Goal: Transaction & Acquisition: Obtain resource

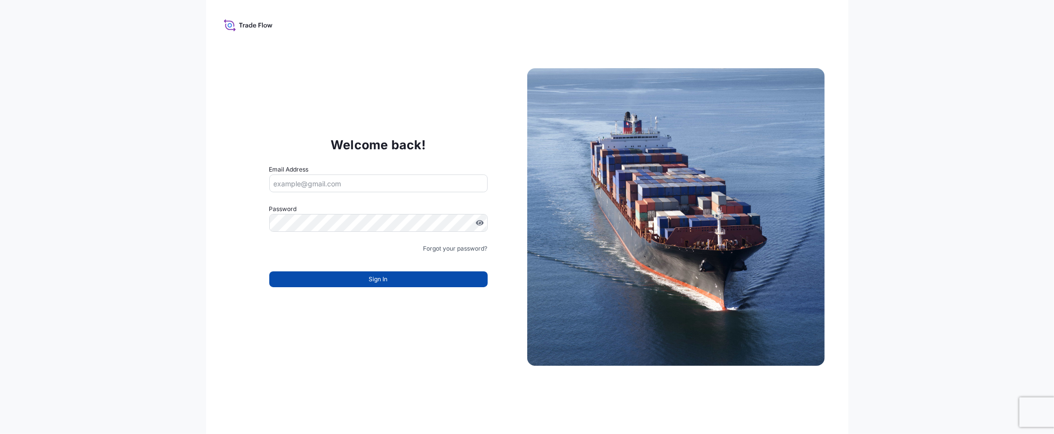
type input "[EMAIL_ADDRESS][DOMAIN_NAME]"
click at [368, 273] on button "Sign In" at bounding box center [378, 279] width 218 height 16
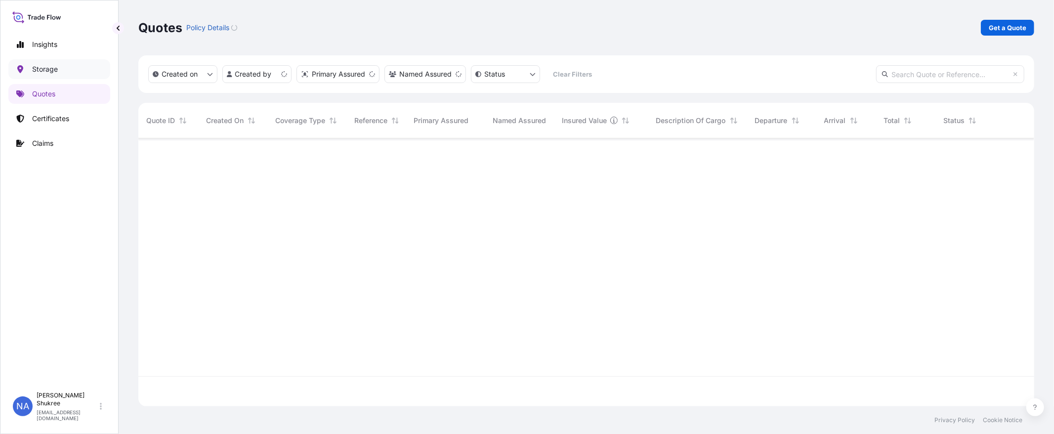
scroll to position [265, 888]
click at [40, 86] on link "Quotes" at bounding box center [59, 94] width 102 height 20
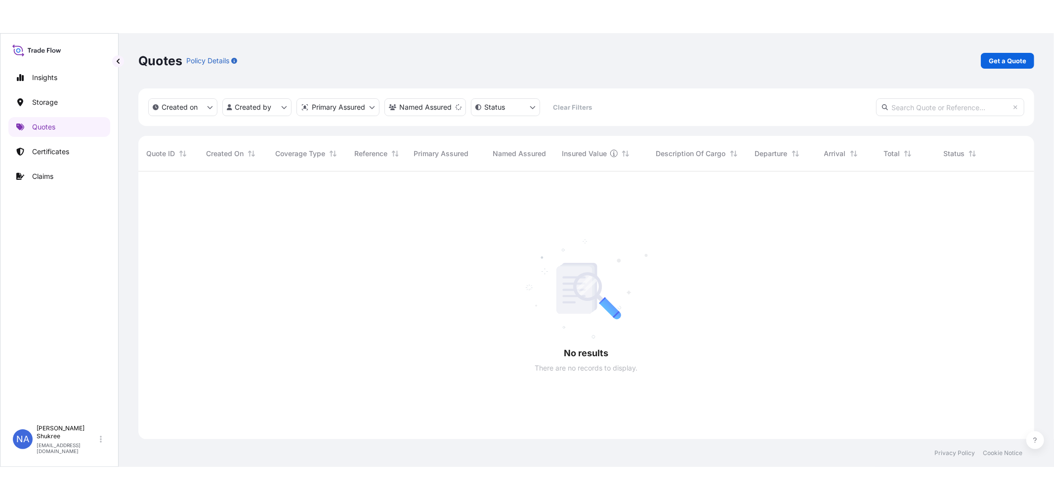
scroll to position [296, 888]
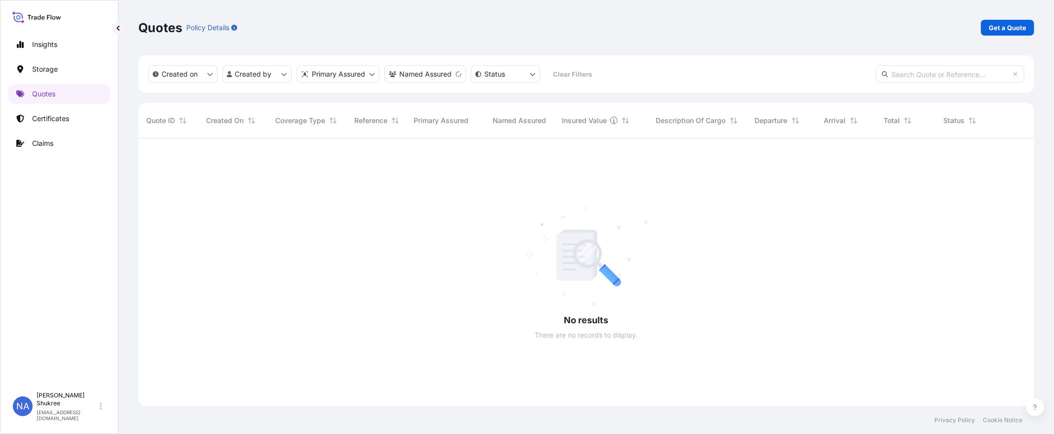
click at [798, 174] on div at bounding box center [586, 272] width 896 height 268
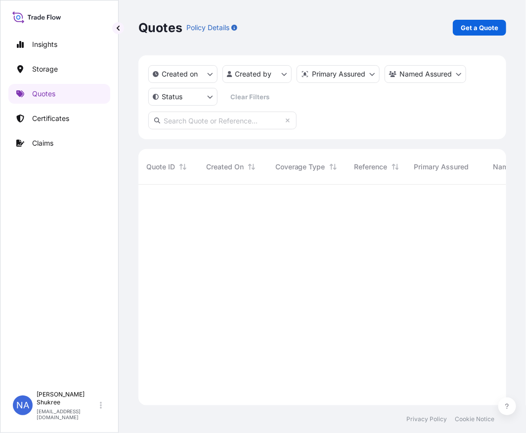
scroll to position [249, 359]
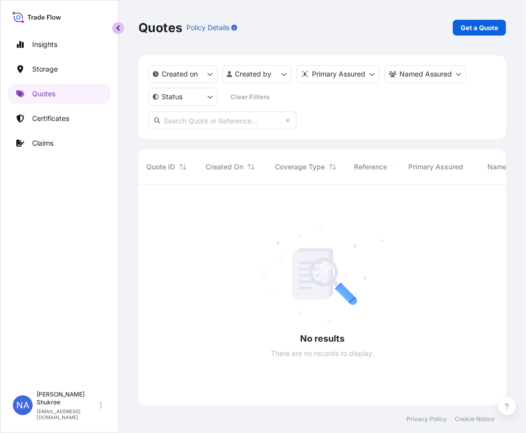
click at [114, 31] on button "button" at bounding box center [118, 28] width 12 height 12
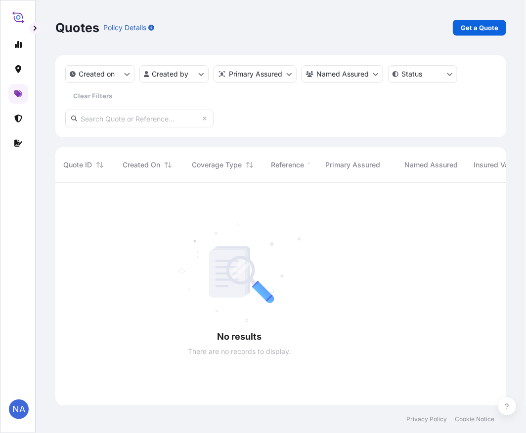
scroll to position [251, 442]
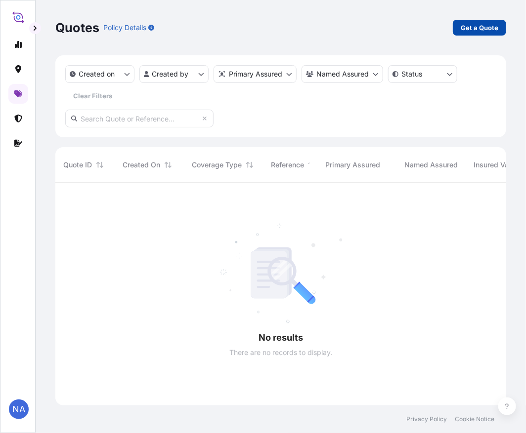
click at [473, 27] on p "Get a Quote" at bounding box center [480, 28] width 38 height 10
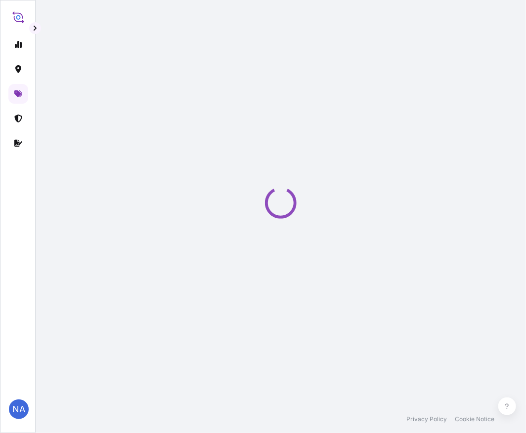
select select "Water"
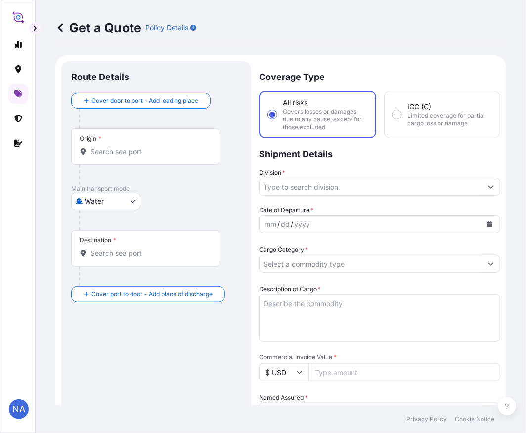
scroll to position [16, 0]
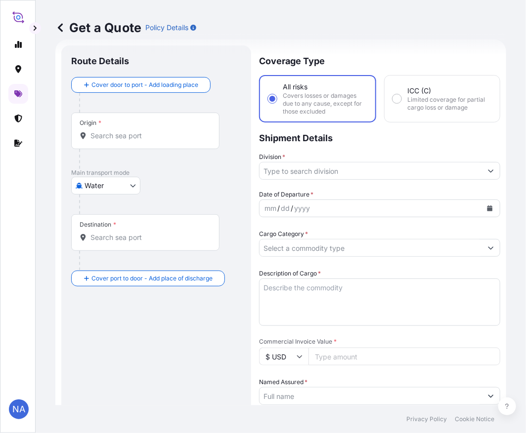
drag, startPoint x: 123, startPoint y: 122, endPoint x: 128, endPoint y: 142, distance: 20.4
click at [121, 130] on div "Origin *" at bounding box center [145, 131] width 148 height 37
click at [121, 131] on input "Origin *" at bounding box center [148, 136] width 117 height 10
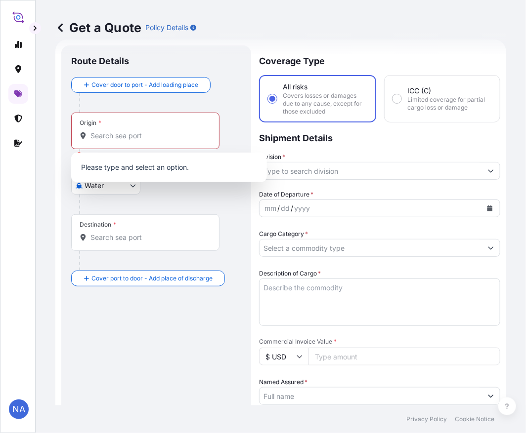
click at [128, 142] on div "Origin *" at bounding box center [145, 131] width 148 height 37
click at [128, 141] on input "Origin * Please select an origin" at bounding box center [148, 136] width 117 height 10
paste input "[GEOGRAPHIC_DATA], [GEOGRAPHIC_DATA]"
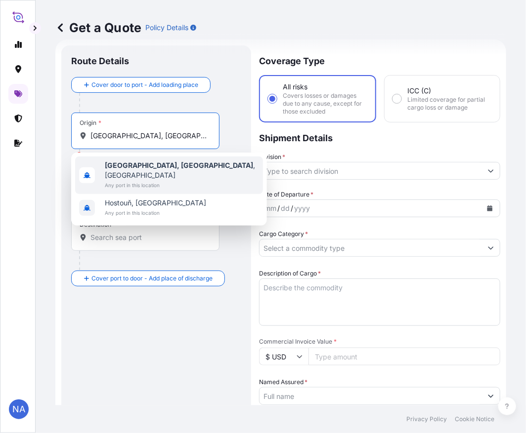
click at [140, 180] on span "Any port in this location" at bounding box center [182, 185] width 154 height 10
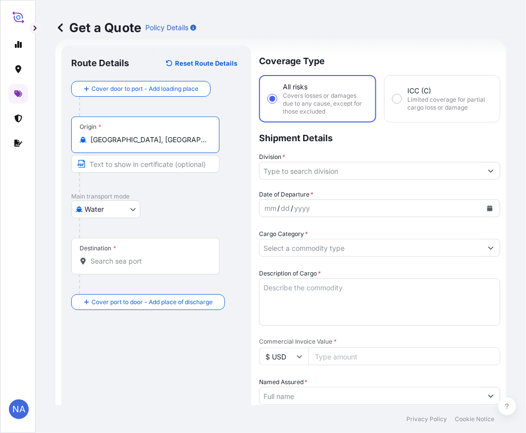
type input "[GEOGRAPHIC_DATA], [GEOGRAPHIC_DATA], [GEOGRAPHIC_DATA]"
click at [133, 269] on div "Destination *" at bounding box center [145, 256] width 148 height 37
click at [133, 266] on input "Destination *" at bounding box center [148, 262] width 117 height 10
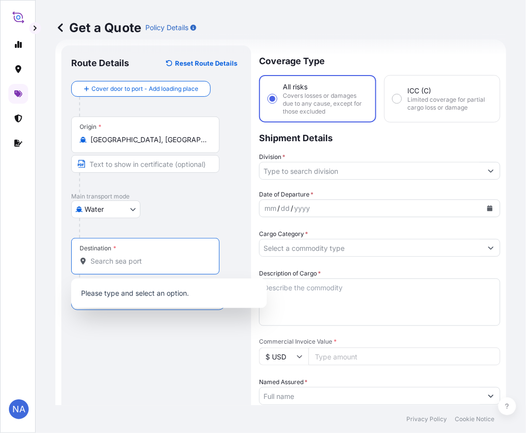
paste input "ASHDOD, [GEOGRAPHIC_DATA]"
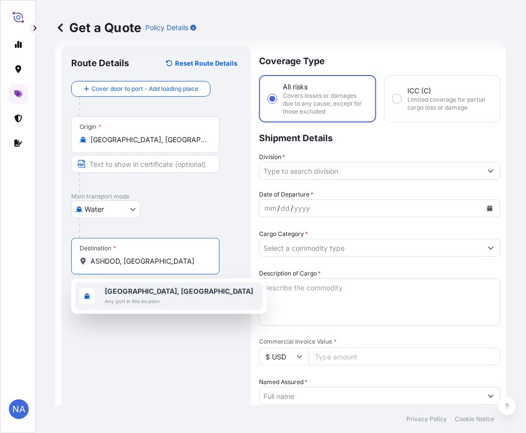
click at [128, 299] on span "Any port in this location" at bounding box center [179, 302] width 148 height 10
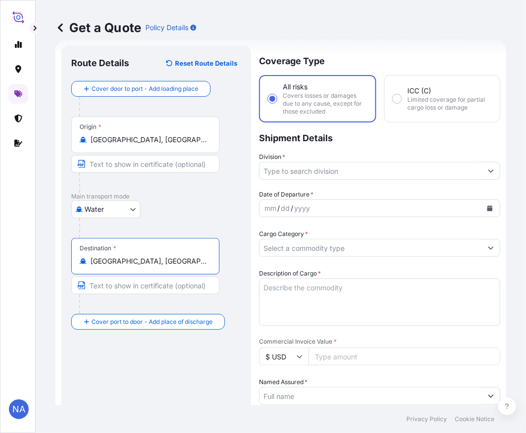
type input "[GEOGRAPHIC_DATA], [GEOGRAPHIC_DATA]"
click at [322, 178] on div "Coverage Type All risks Covers losses or damages due to any cause, except for t…" at bounding box center [379, 386] width 241 height 683
click at [322, 171] on input "Division *" at bounding box center [371, 171] width 222 height 18
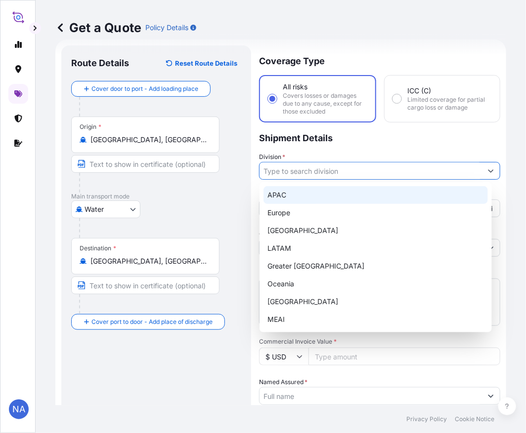
click at [280, 200] on div "APAC" at bounding box center [375, 195] width 224 height 18
type input "APAC"
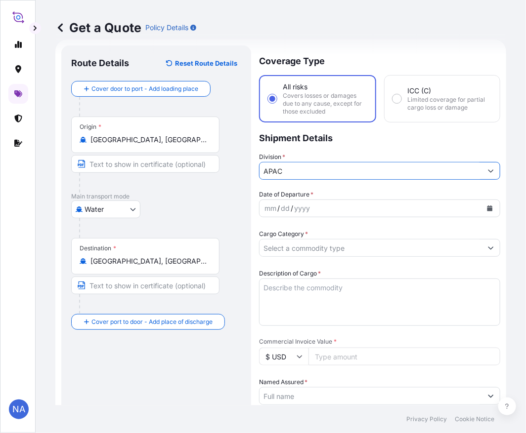
click at [308, 148] on p "Shipment Details" at bounding box center [379, 138] width 241 height 30
click at [487, 208] on icon "Calendar" at bounding box center [489, 209] width 5 height 6
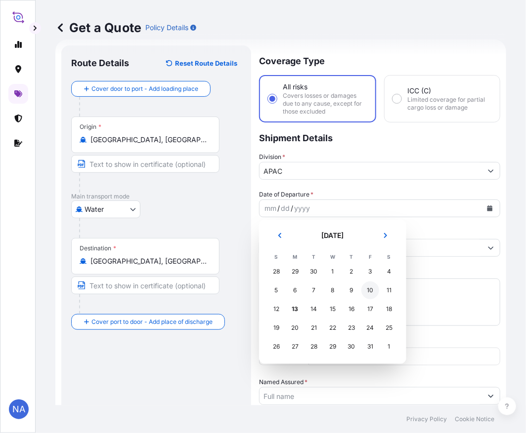
click at [386, 289] on div "11" at bounding box center [389, 291] width 18 height 18
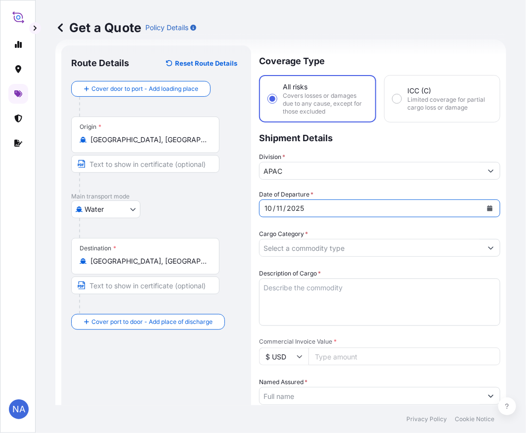
click at [386, 185] on div "Coverage Type All risks Covers losses or damages due to any cause, except for t…" at bounding box center [379, 386] width 241 height 683
drag, startPoint x: 290, startPoint y: 248, endPoint x: 298, endPoint y: 242, distance: 10.3
click at [289, 248] on input "Cargo Category *" at bounding box center [371, 248] width 222 height 18
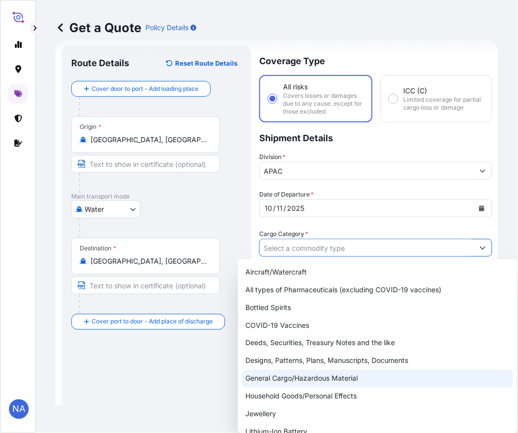
click at [259, 379] on div "General Cargo/Hazardous Material" at bounding box center [377, 379] width 271 height 18
type input "General Cargo/Hazardous Material"
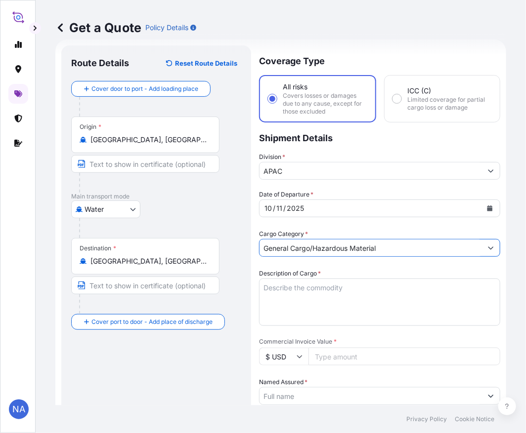
click at [355, 226] on div "Date of Departure * [DATE] Cargo Category * General Cargo/Hazardous Material De…" at bounding box center [379, 422] width 241 height 465
click at [328, 293] on textarea "Description of Cargo *" at bounding box center [379, 302] width 241 height 47
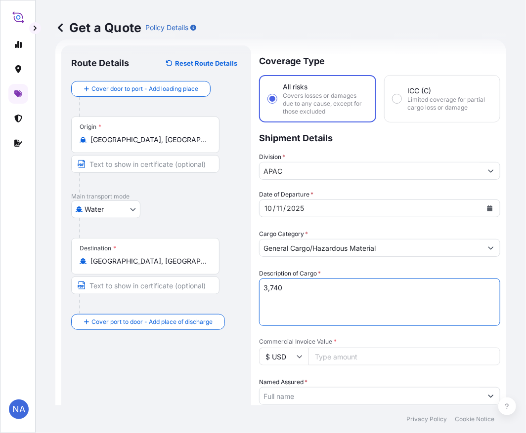
paste textarea "BAGS LOADED INTO 4 40' CONTAINER(S) PETROTHENE GA564189, 55BAG"
type textarea "3,740 BAGS LOADED INTO 4 40' CONTAINER(S) PETROTHENE GA564189, 55BAG"
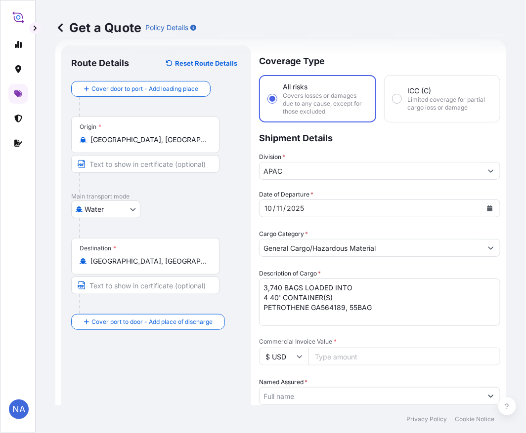
click at [322, 270] on div "Description of Cargo * 3,740 BAGS LOADED INTO 4 40' CONTAINER(S) PETROTHENE GA5…" at bounding box center [379, 297] width 241 height 57
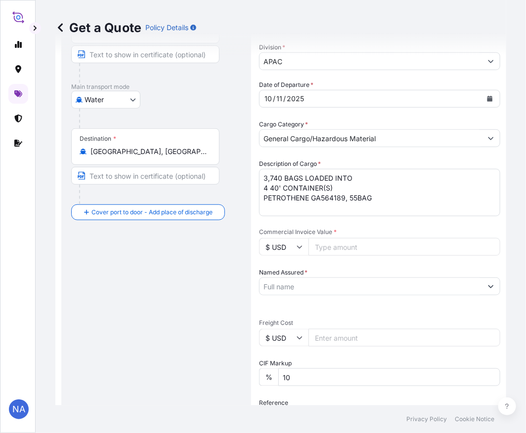
click at [334, 250] on input "Commercial Invoice Value *" at bounding box center [404, 247] width 192 height 18
paste input "85000"
type input "85000"
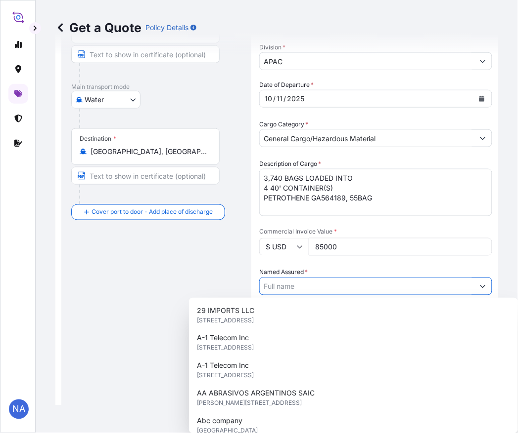
click at [292, 280] on input "Named Assured *" at bounding box center [367, 287] width 214 height 18
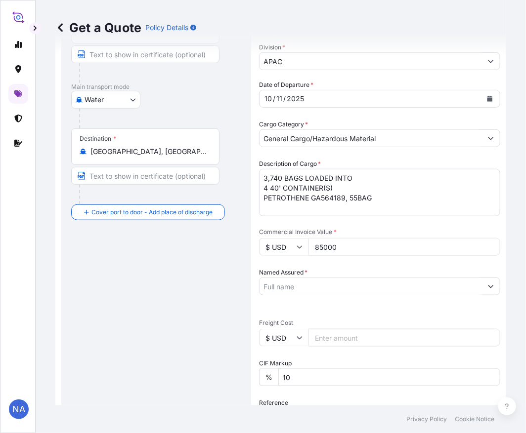
click at [320, 286] on input "Named Assured *" at bounding box center [371, 287] width 222 height 18
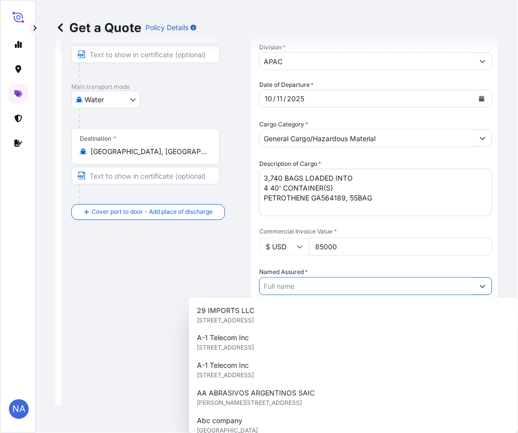
paste input "EQUISTAR CHEMICALS, LP"
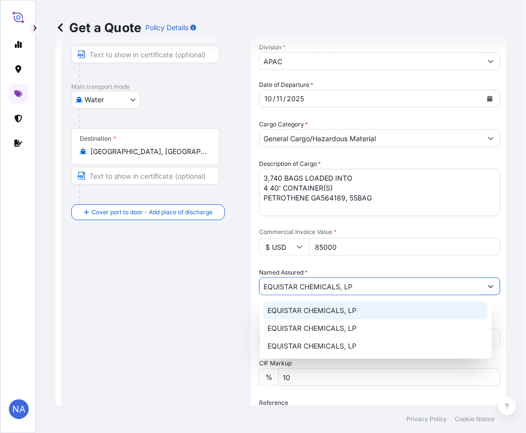
click at [283, 314] on span "EQUISTAR CHEMICALS, LP" at bounding box center [311, 311] width 89 height 10
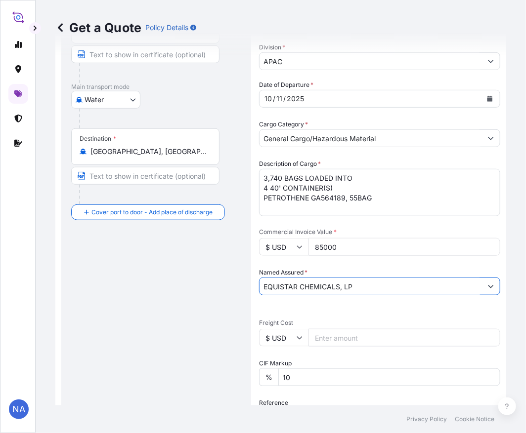
type input "EQUISTAR CHEMICALS, LP"
click at [316, 262] on div "Date of Departure * [DATE] Cargo Category * General Cargo/Hazardous Material De…" at bounding box center [379, 312] width 241 height 465
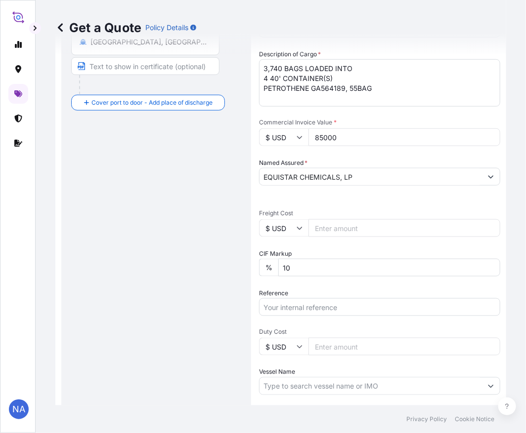
scroll to position [290, 0]
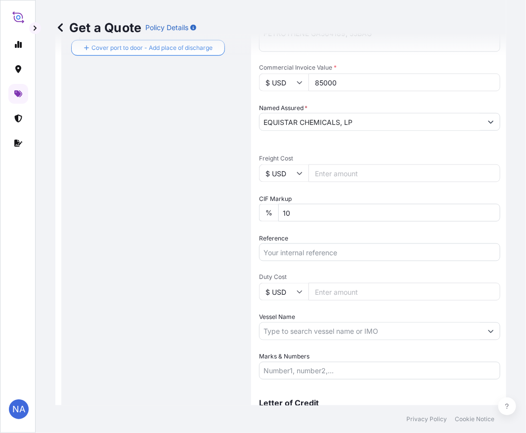
click at [289, 254] on input "Reference" at bounding box center [379, 253] width 241 height 18
paste input "10420897703"
click at [328, 249] on input "10420897703 /" at bounding box center [379, 253] width 241 height 18
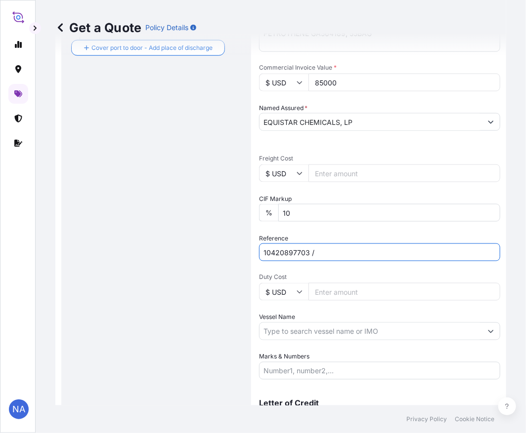
paste input "5013232088"
type input "10420897703 / 5013232088"
click at [342, 234] on div "Reference 10420897703 / 5013232088" at bounding box center [379, 248] width 241 height 28
click at [287, 328] on input "Vessel Name" at bounding box center [371, 332] width 222 height 18
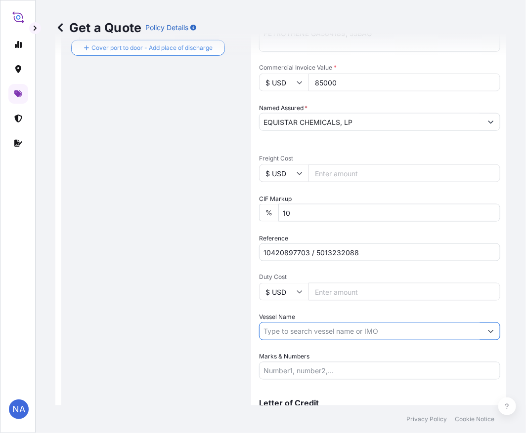
paste input "MAERSK [GEOGRAPHIC_DATA]"
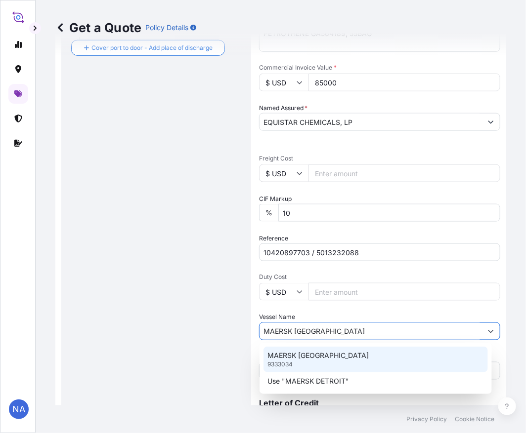
click at [281, 355] on p "MAERSK [GEOGRAPHIC_DATA]" at bounding box center [317, 356] width 101 height 10
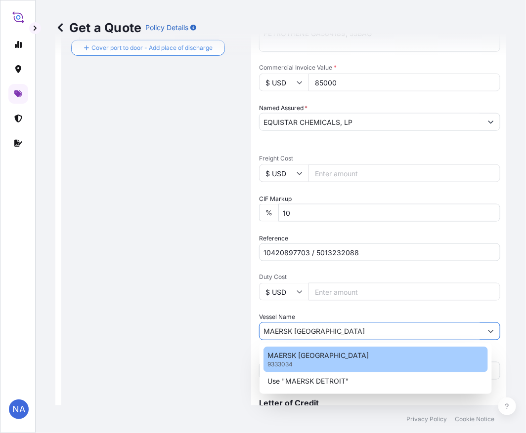
type input "MAERSK [GEOGRAPHIC_DATA]"
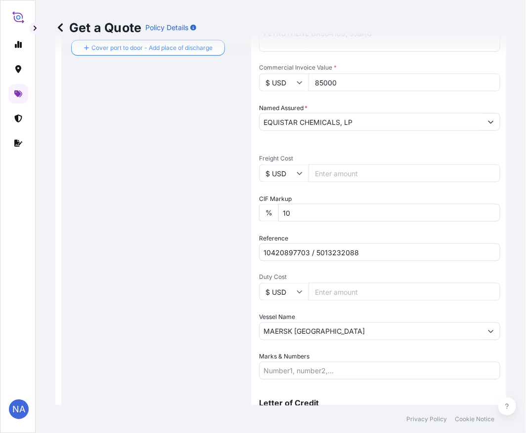
click at [153, 325] on div "Route Details Reset Route Details Cover door to port - Add loading place Place …" at bounding box center [156, 112] width 170 height 663
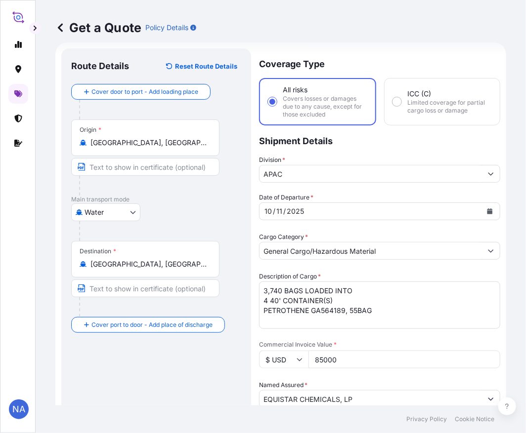
scroll to position [343, 0]
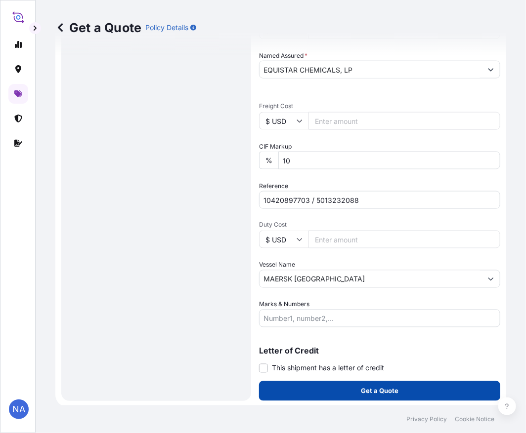
click at [301, 387] on button "Get a Quote" at bounding box center [379, 392] width 241 height 20
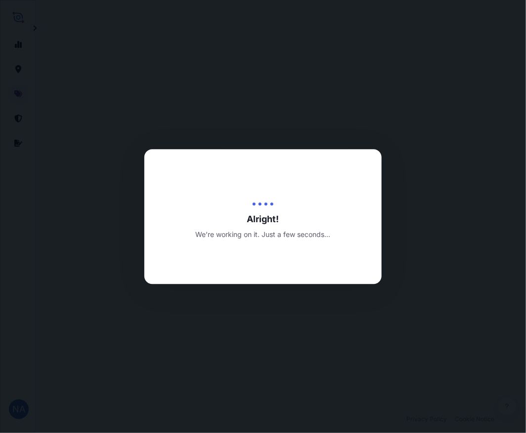
select select "Water"
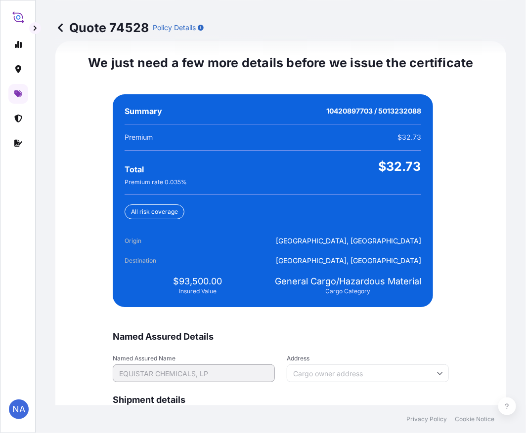
scroll to position [2324, 0]
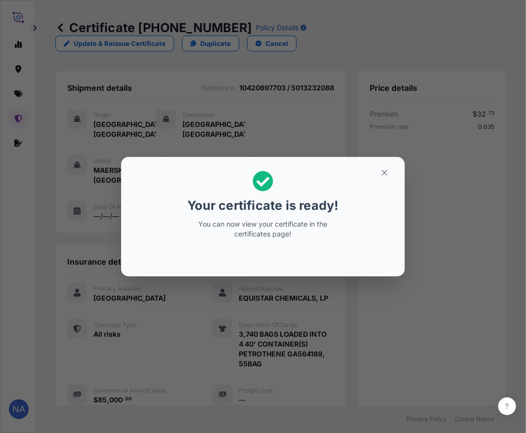
click at [170, 330] on div "Your certificate is ready! You can now view your certificate in the certificate…" at bounding box center [263, 217] width 526 height 434
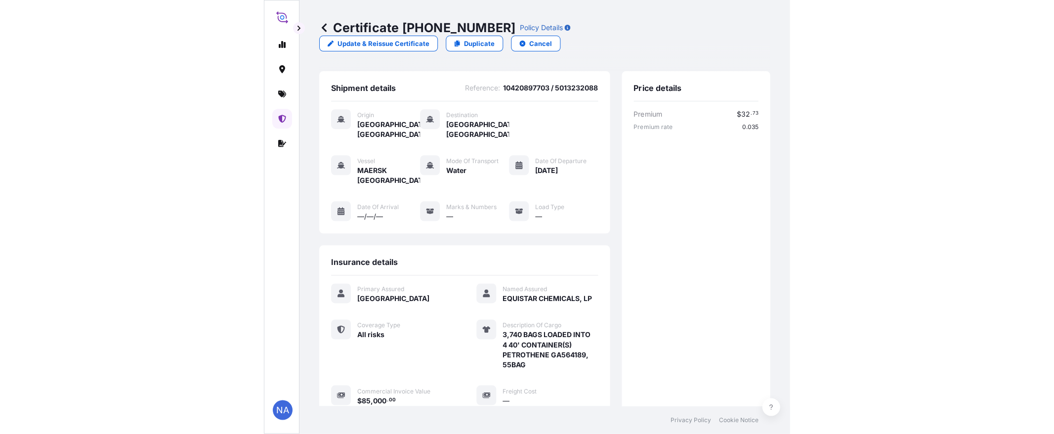
scroll to position [215, 0]
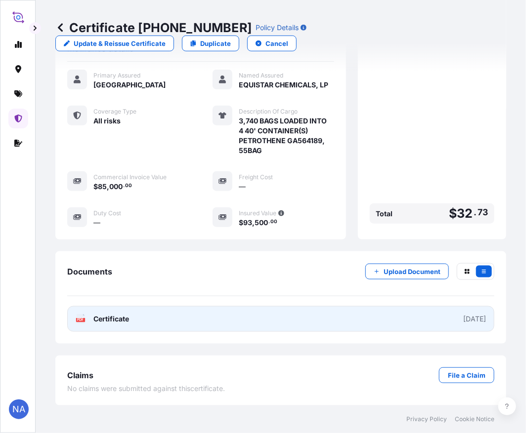
click at [328, 313] on link "PDF Certificate [DATE]" at bounding box center [280, 319] width 427 height 26
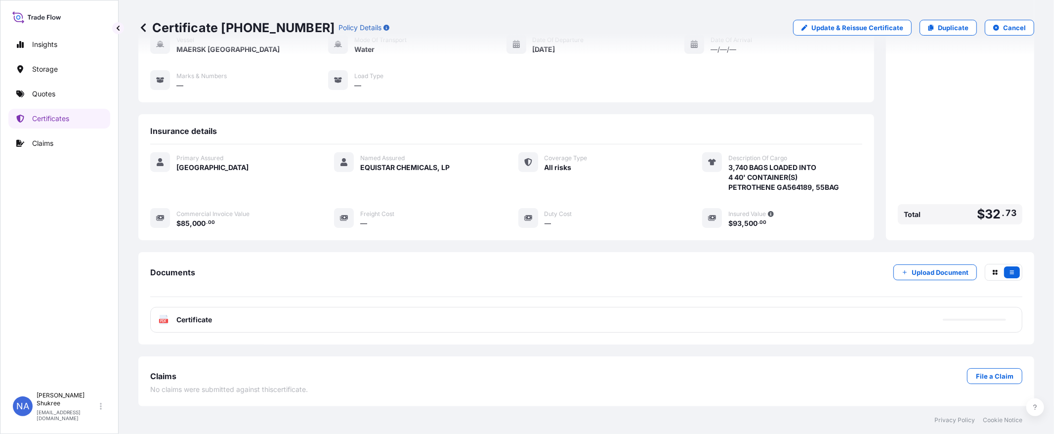
scroll to position [0, 0]
